Goal: Obtain resource: Obtain resource

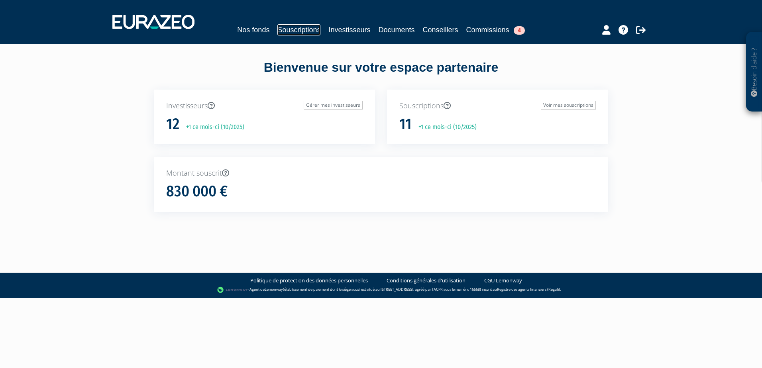
click at [306, 30] on link "Souscriptions" at bounding box center [298, 29] width 43 height 11
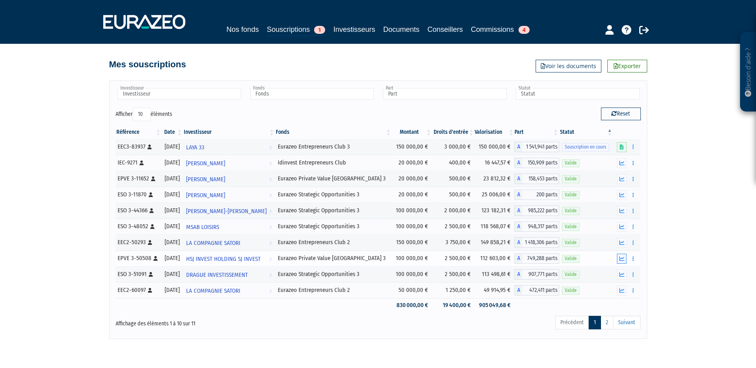
click at [619, 258] on button "button" at bounding box center [622, 259] width 10 height 10
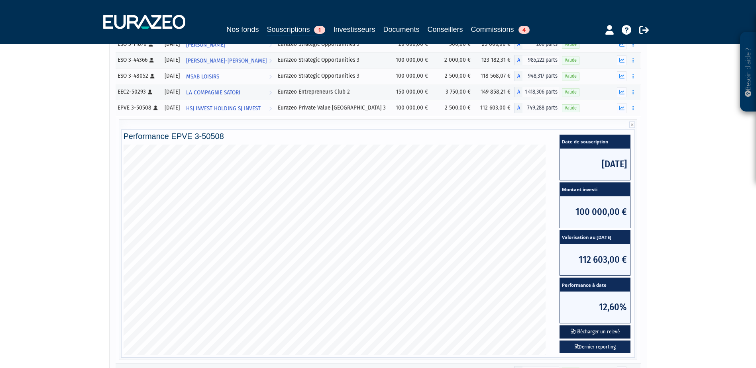
scroll to position [199, 0]
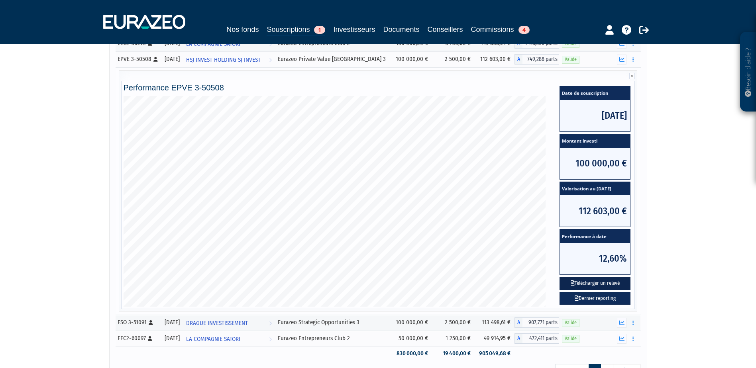
click at [604, 282] on button "Télécharger un relevé" at bounding box center [595, 283] width 71 height 13
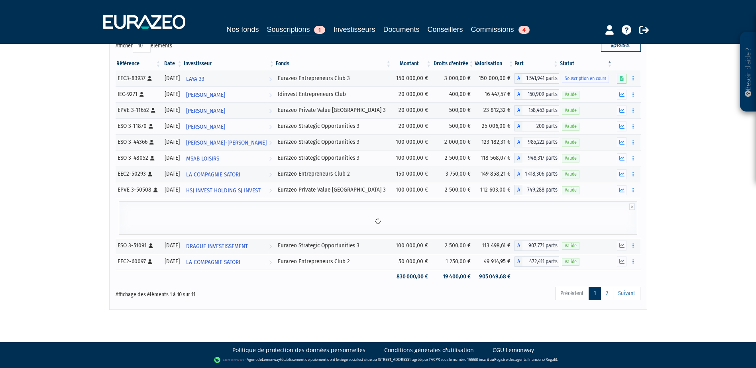
scroll to position [120, 0]
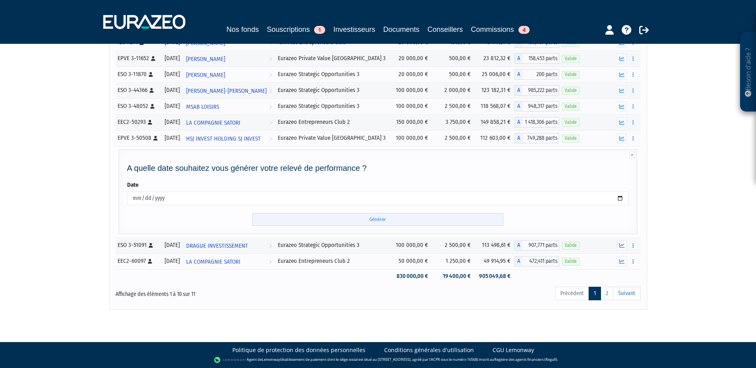
click at [431, 218] on input "Générer" at bounding box center [377, 219] width 251 height 13
